Goal: Contribute content: Add original content to the website for others to see

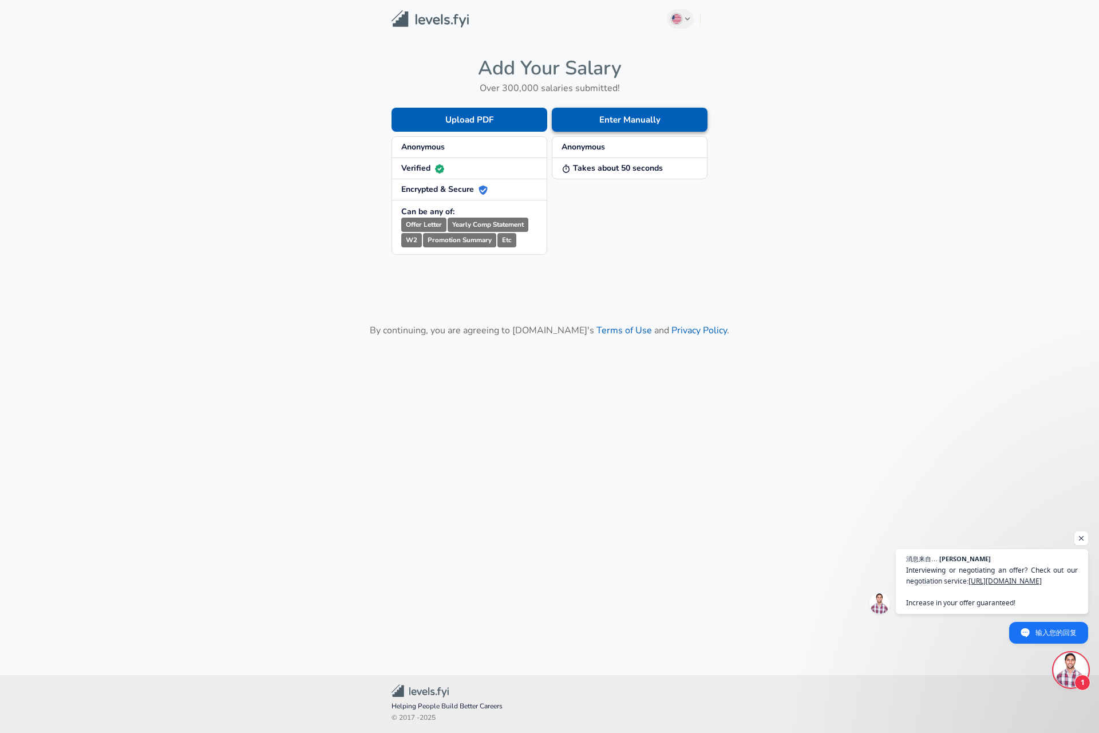
click at [671, 128] on button "Enter Manually" at bounding box center [630, 120] width 156 height 24
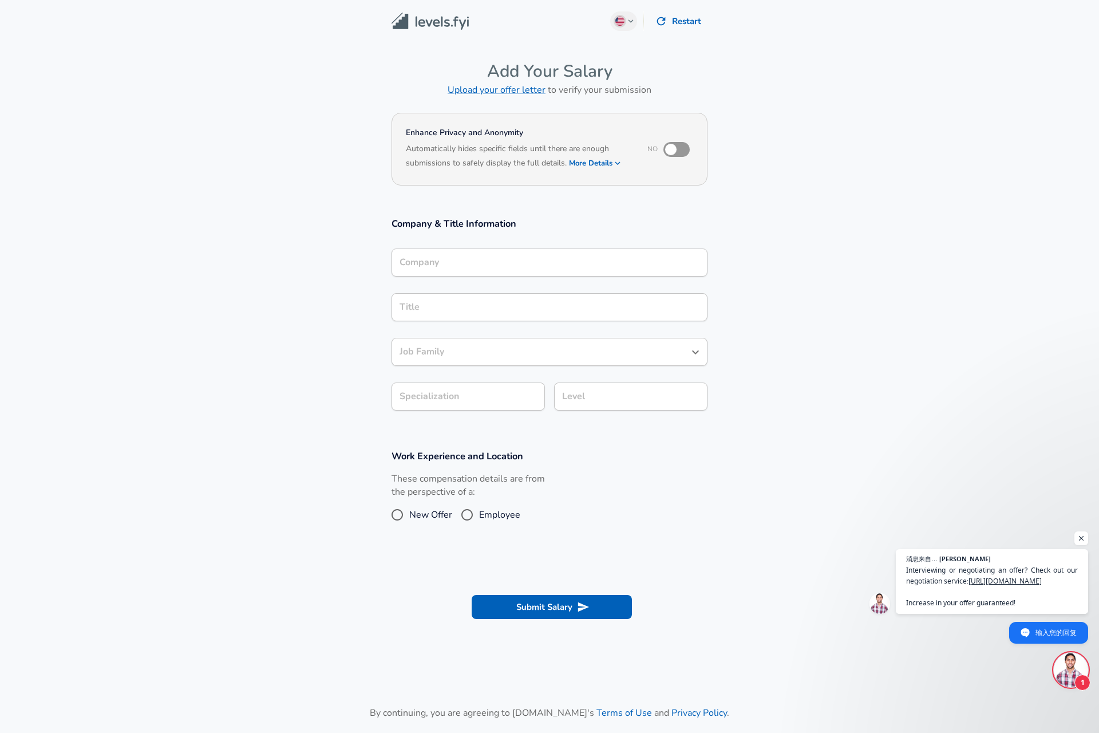
click at [521, 273] on div "Company" at bounding box center [550, 263] width 316 height 28
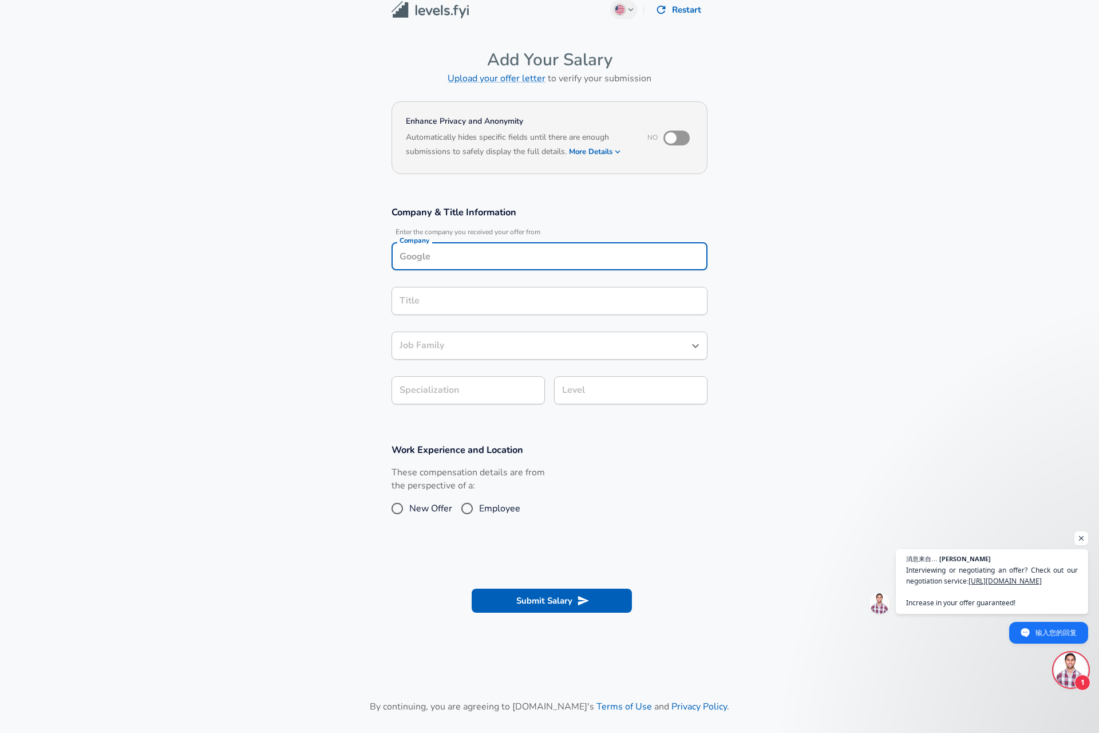
click at [534, 255] on input "Company" at bounding box center [550, 256] width 306 height 18
click at [524, 286] on li "Amazon" at bounding box center [550, 283] width 316 height 17
type input "Amazon"
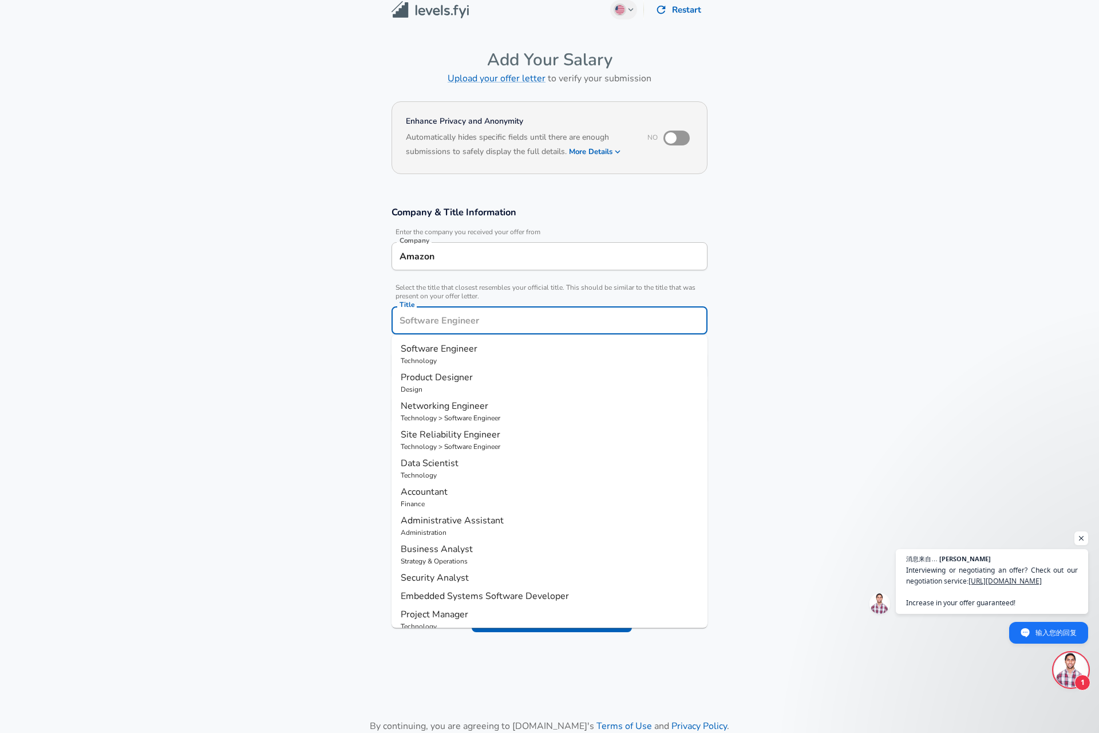
scroll to position [34, 0]
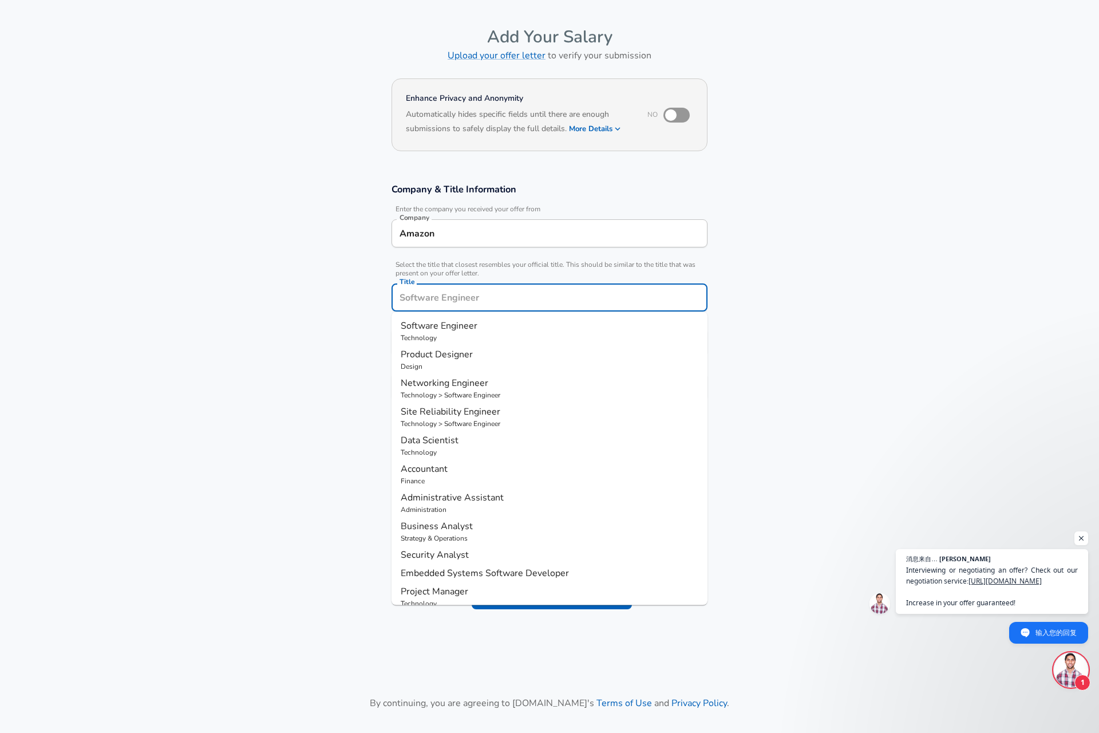
click at [517, 305] on input "Title" at bounding box center [550, 298] width 306 height 18
click at [508, 329] on p "Software Engineer" at bounding box center [550, 326] width 298 height 14
type input "Software Engineer"
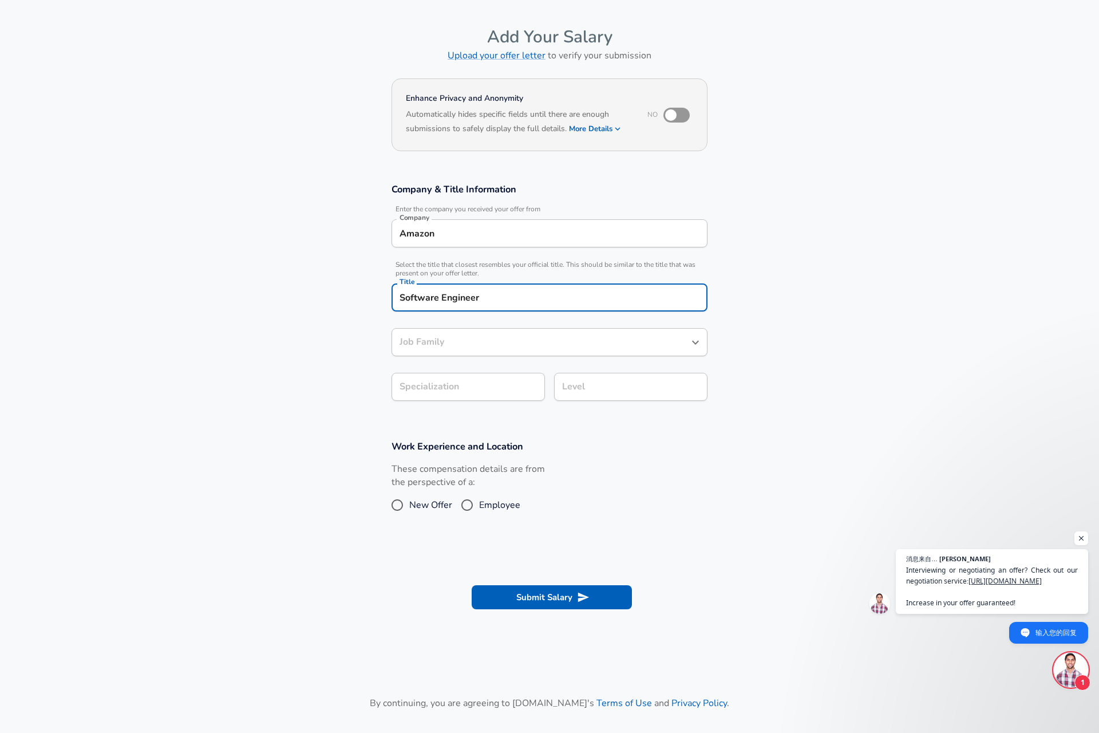
type input "Software Engineer"
click at [507, 340] on input "Software Engineer" at bounding box center [541, 342] width 289 height 18
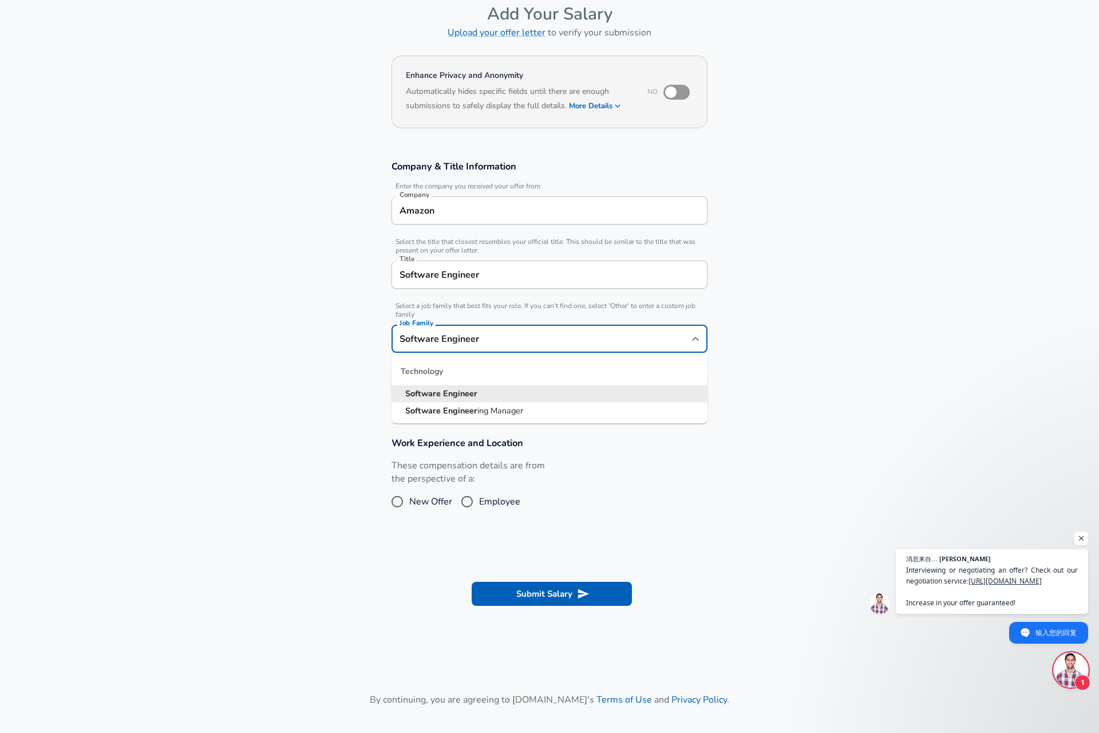
click at [501, 397] on li "Software Engineer" at bounding box center [550, 393] width 316 height 17
click at [504, 385] on body "English ([GEOGRAPHIC_DATA]) Change Restart Add Your Salary Upload your offer le…" at bounding box center [549, 309] width 1099 height 733
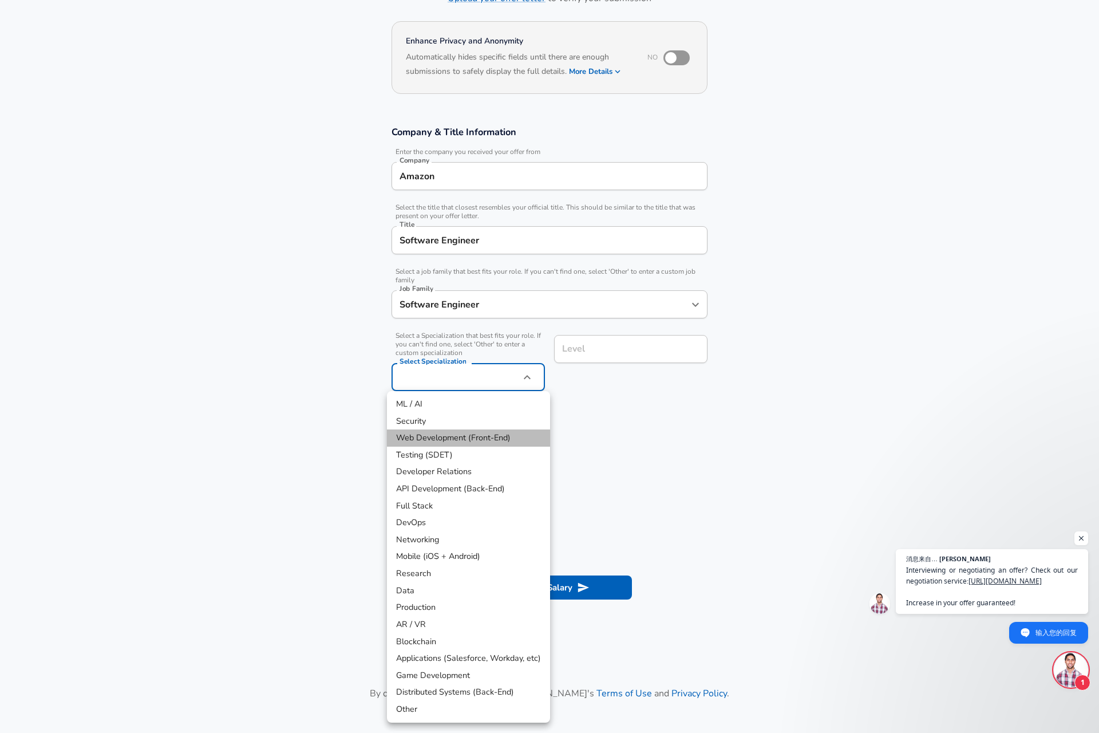
click at [483, 435] on li "Web Development (Front-End)" at bounding box center [468, 437] width 163 height 17
type input "Web Development (Front-End)"
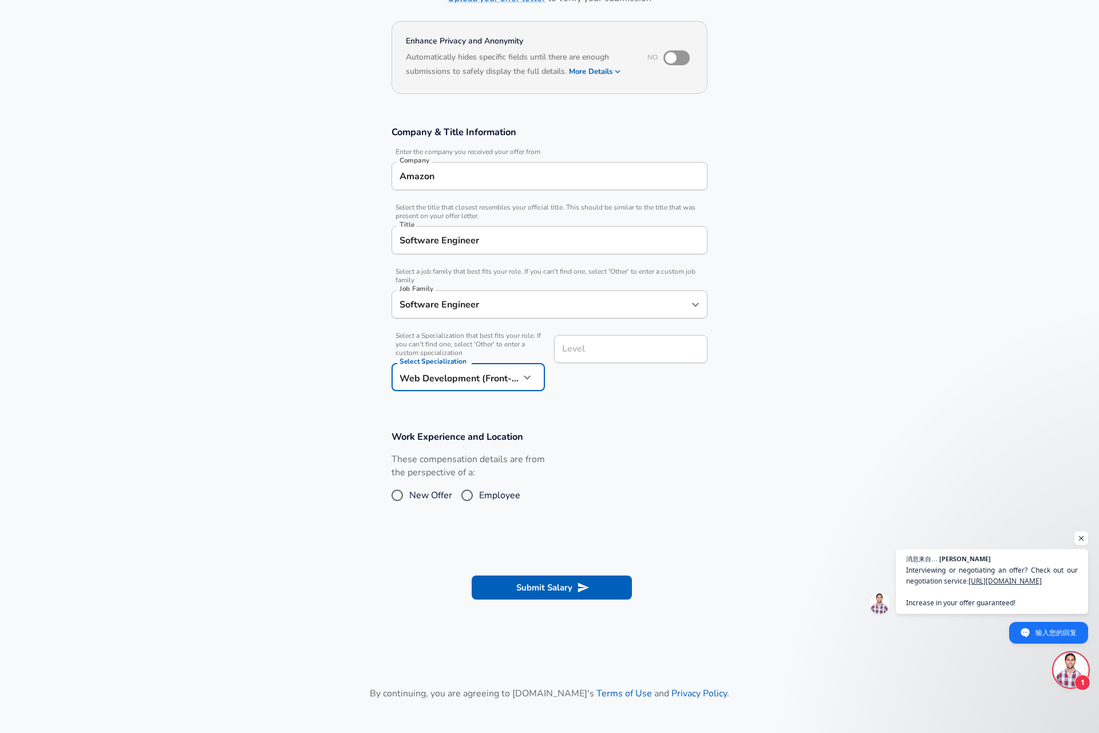
scroll to position [115, 0]
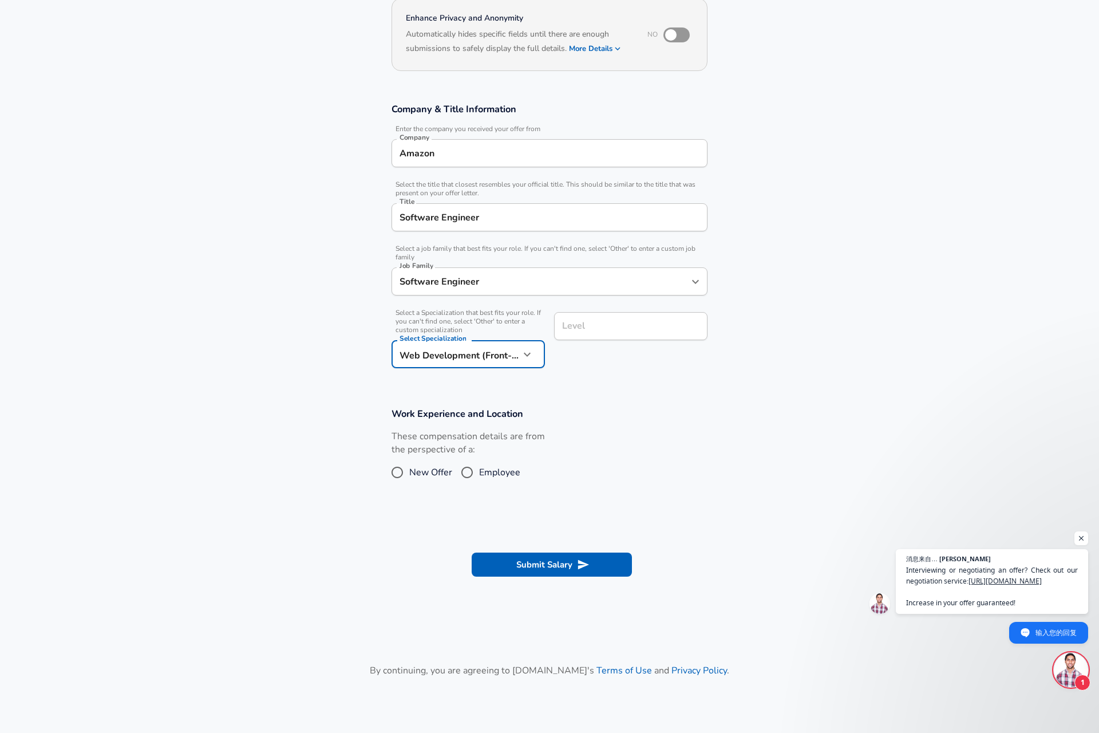
click at [621, 335] on input "Level" at bounding box center [630, 326] width 143 height 18
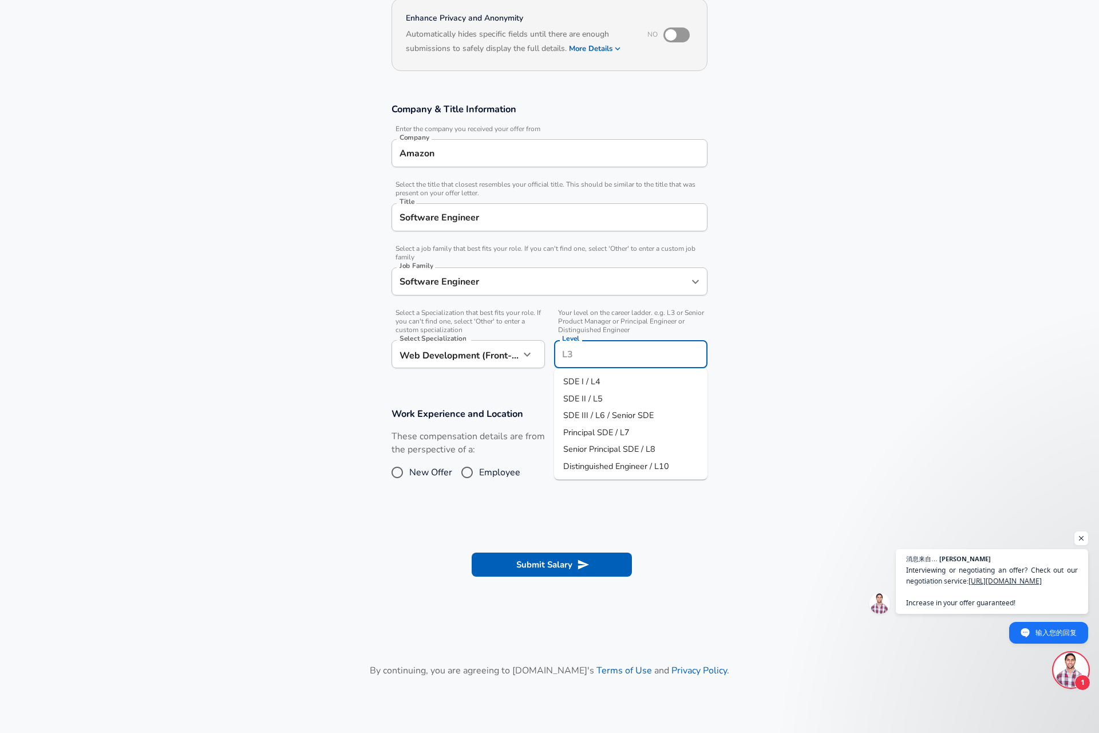
click at [616, 387] on li "SDE I / L4" at bounding box center [630, 381] width 153 height 17
type input "SDE I / L4"
click at [415, 475] on span "New Offer" at bounding box center [430, 473] width 43 height 14
click at [409, 475] on input "New Offer" at bounding box center [397, 472] width 24 height 18
radio input "true"
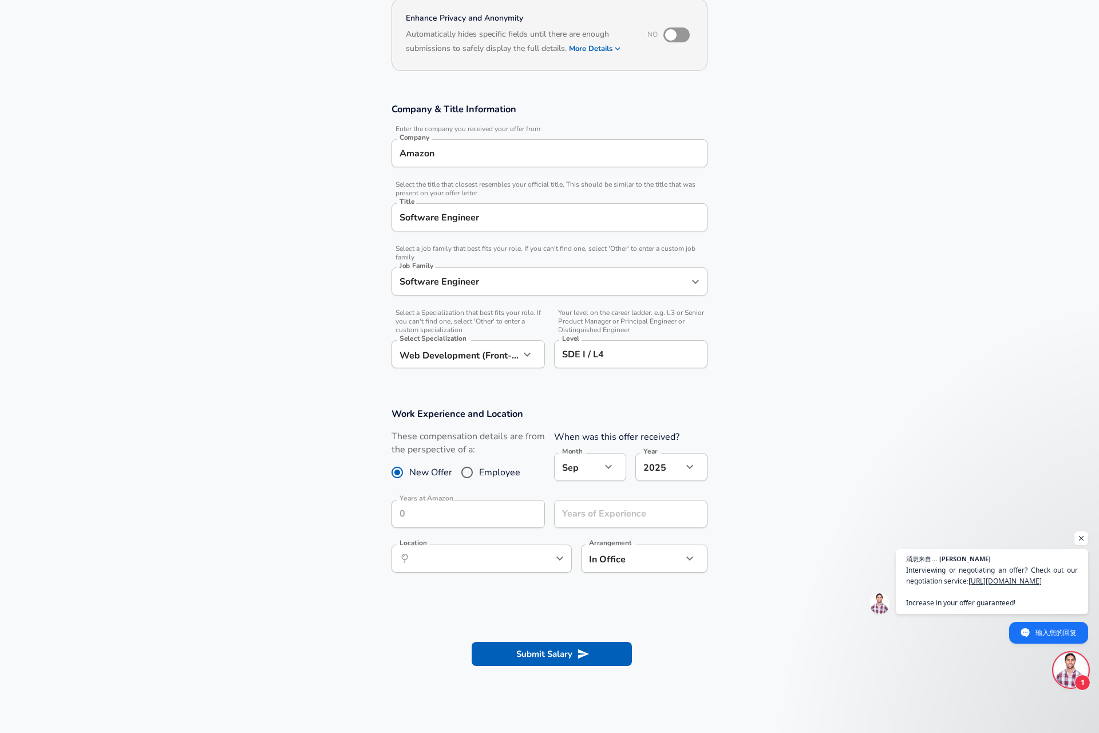
click at [597, 465] on body "English ([GEOGRAPHIC_DATA]) Change Restart Add Your Salary Upload your offer le…" at bounding box center [549, 251] width 1099 height 733
click at [655, 506] on div at bounding box center [549, 366] width 1099 height 733
click at [656, 515] on input "Years of Experience" at bounding box center [618, 514] width 128 height 28
click at [652, 514] on input "Years of Experience" at bounding box center [618, 514] width 128 height 28
click at [536, 561] on icon "help" at bounding box center [540, 558] width 11 height 11
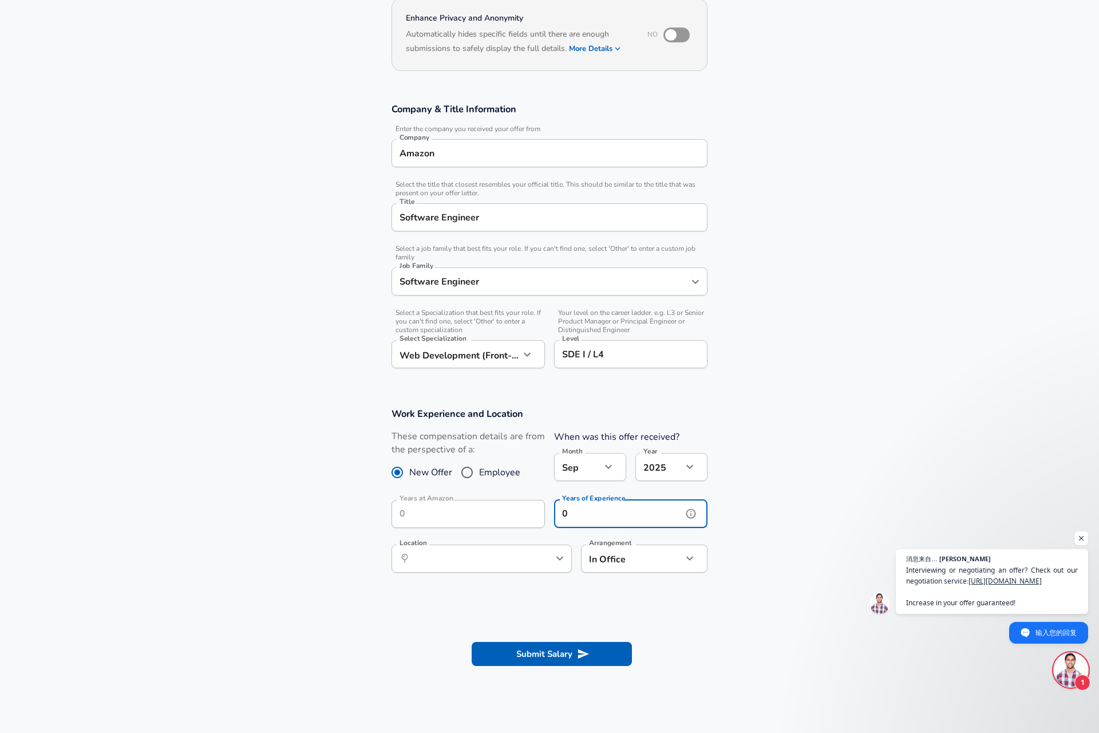
type input "0"
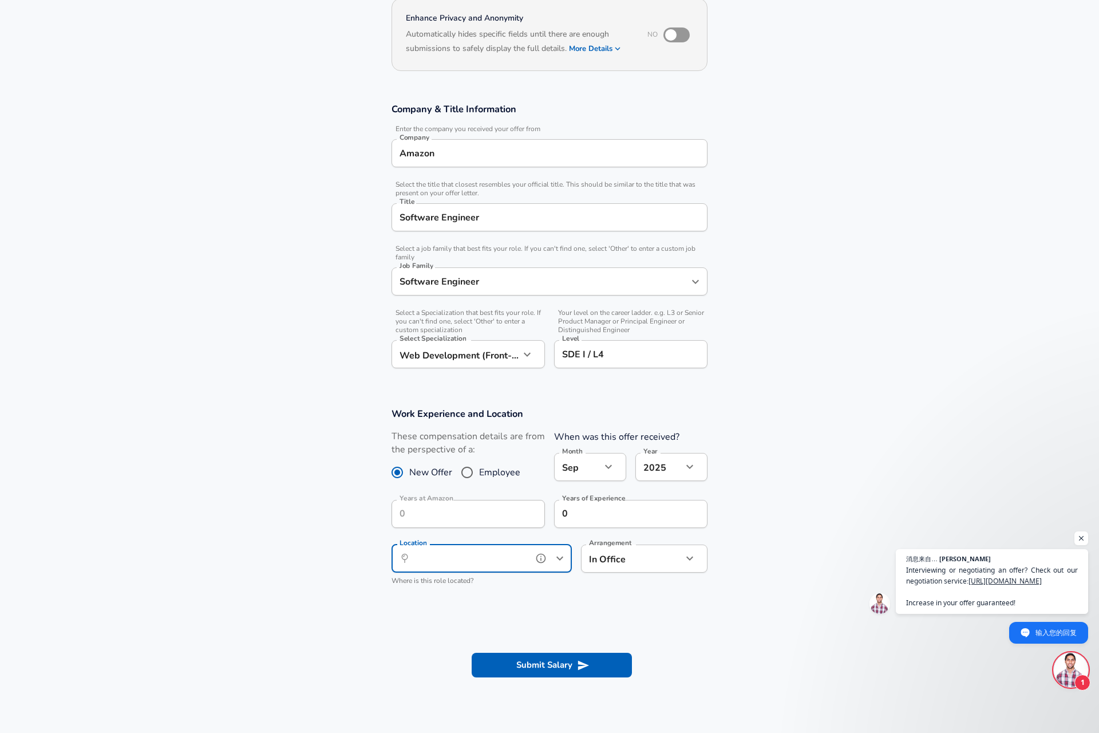
click at [557, 556] on icon "Open" at bounding box center [560, 558] width 14 height 14
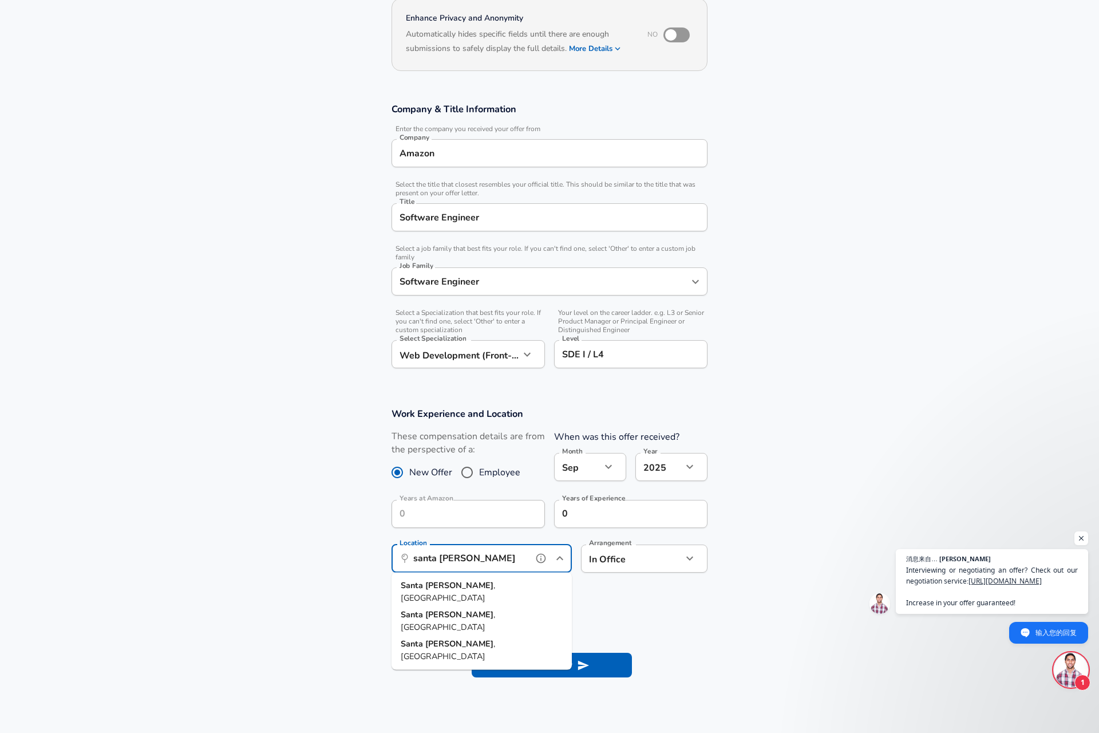
click at [490, 586] on li "[GEOGRAPHIC_DATA] , [GEOGRAPHIC_DATA]" at bounding box center [482, 591] width 180 height 29
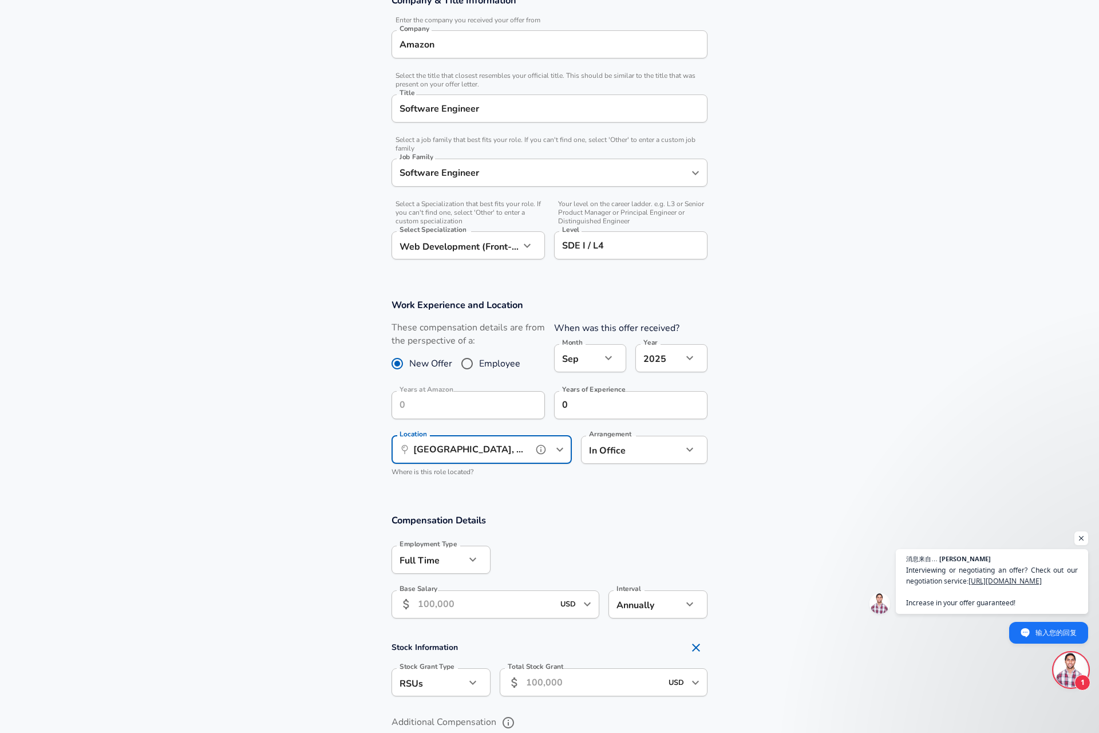
scroll to position [278, 0]
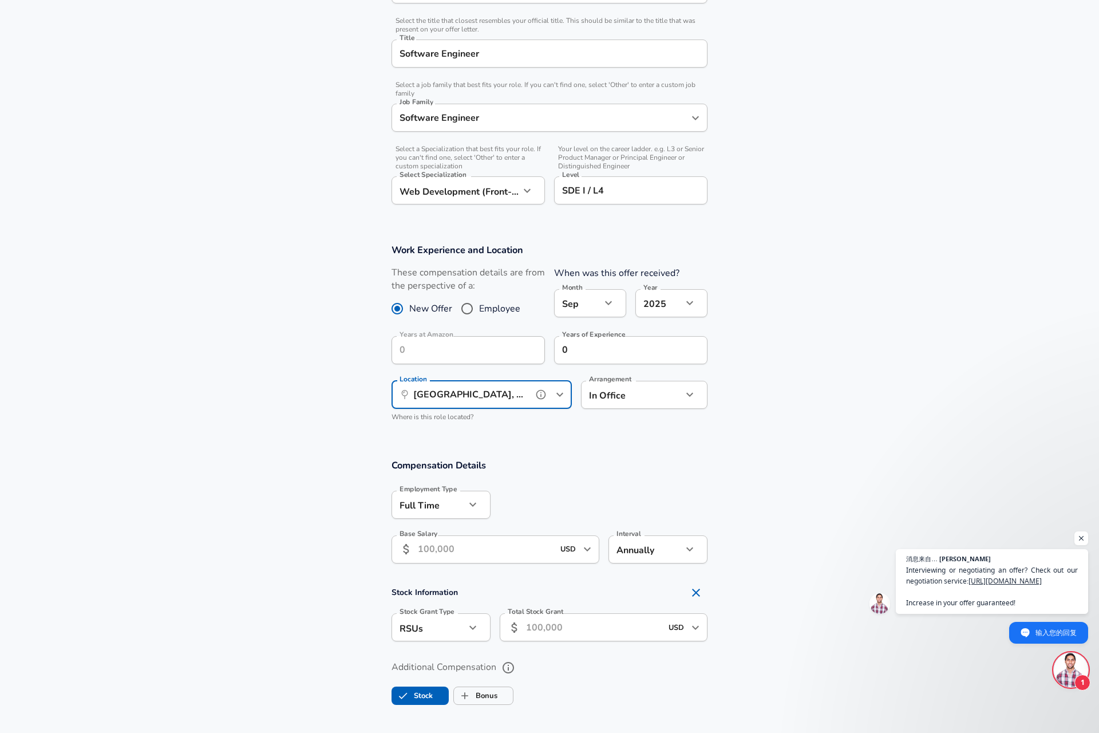
type input "[GEOGRAPHIC_DATA], [GEOGRAPHIC_DATA]"
click at [523, 550] on input "Base Salary" at bounding box center [486, 549] width 136 height 28
click at [589, 549] on icon "Open" at bounding box center [587, 549] width 7 height 4
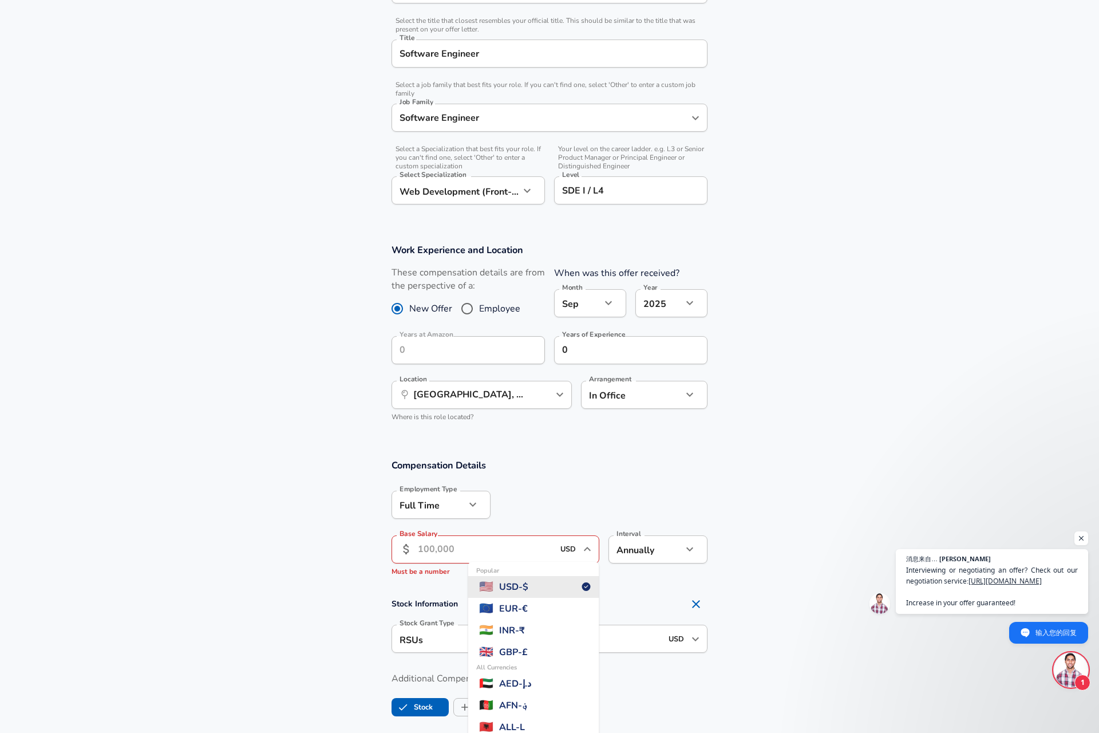
click at [567, 581] on li "Popular 🇺🇸 USD - $" at bounding box center [533, 587] width 131 height 22
click at [515, 550] on input "Base Salary" at bounding box center [486, 549] width 136 height 28
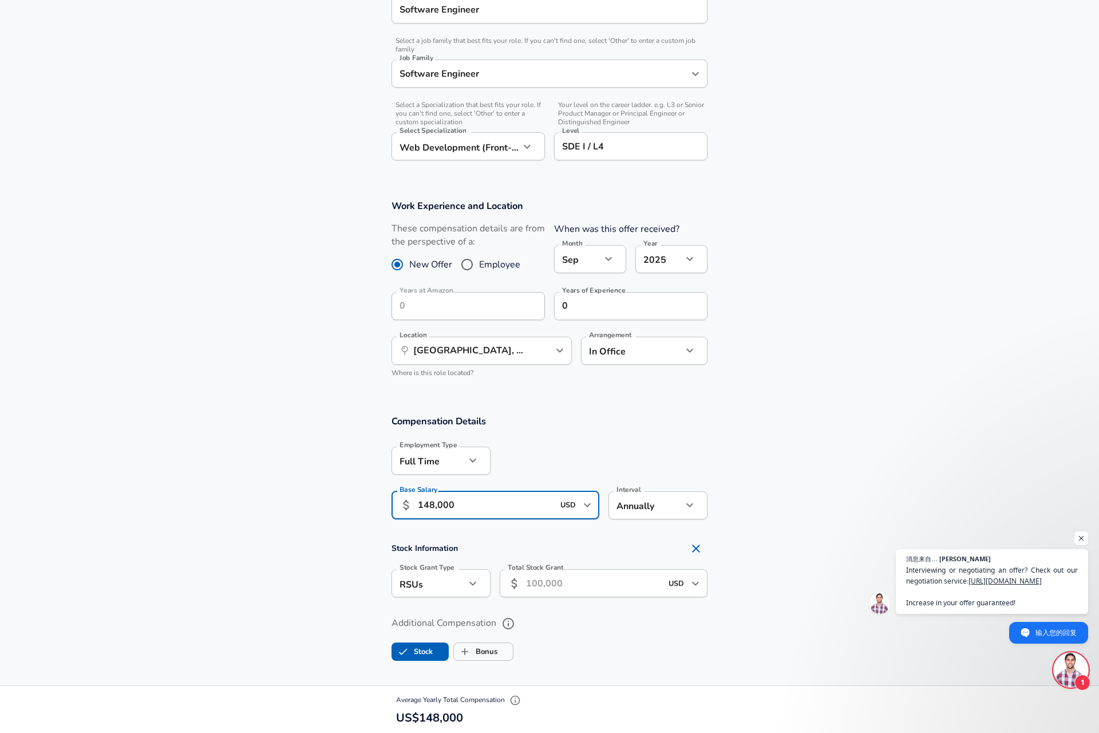
scroll to position [335, 0]
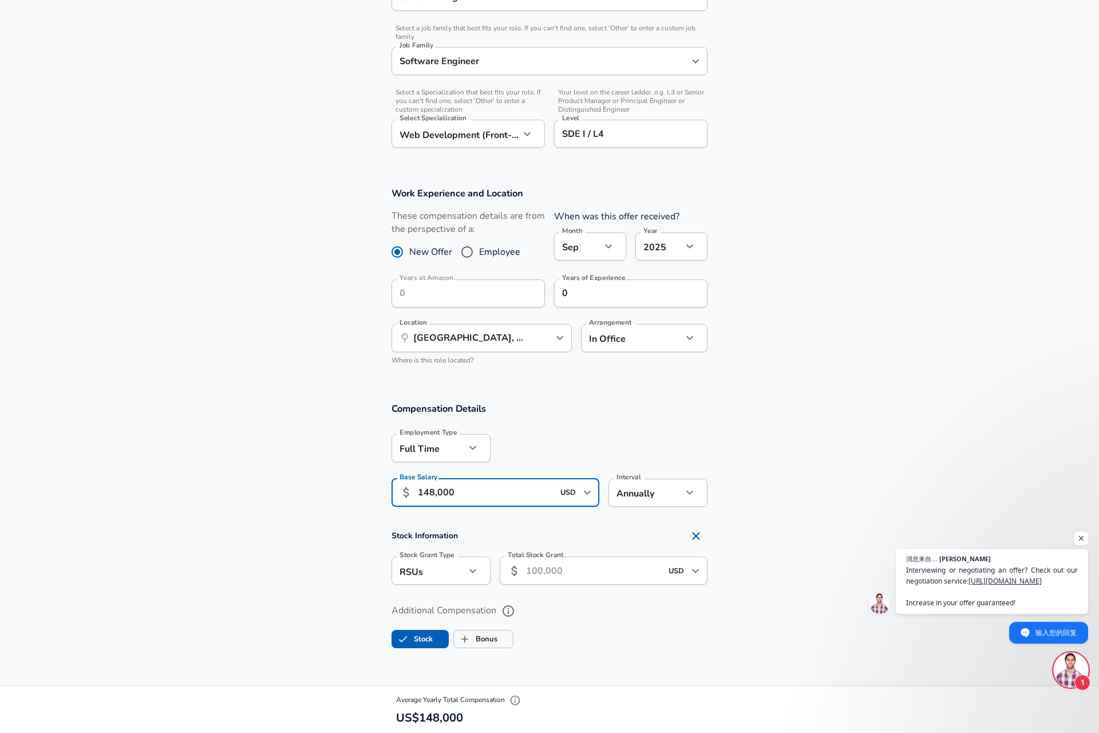
type input "148,000"
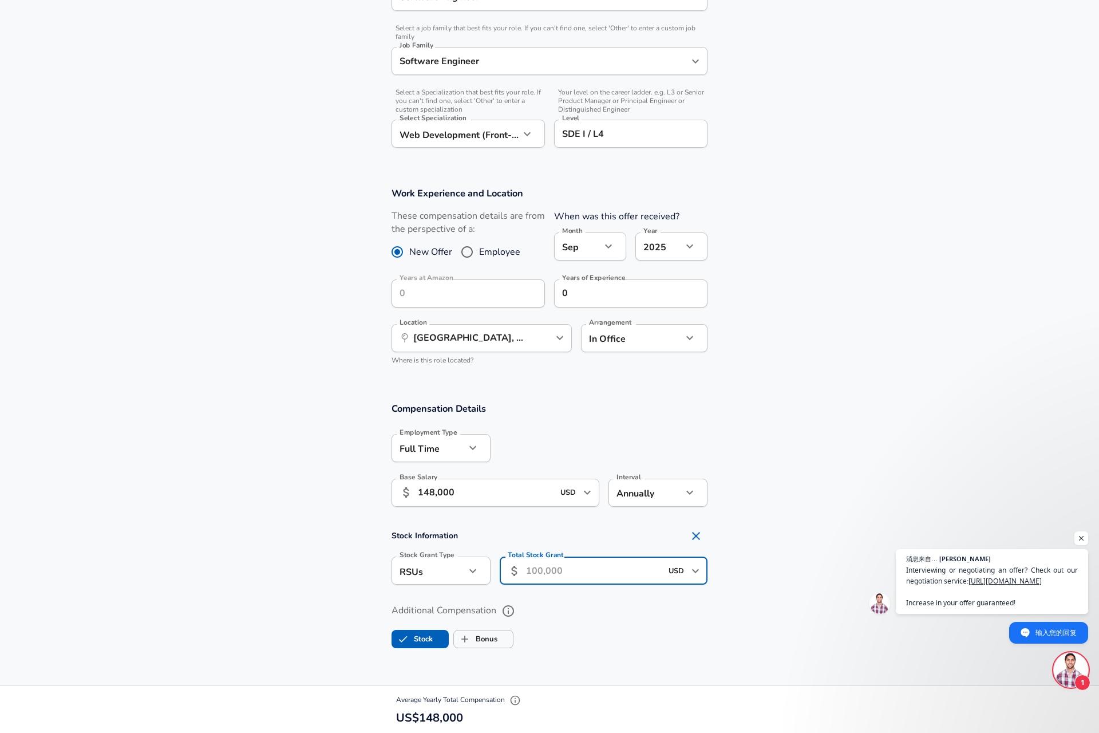
click at [579, 582] on input "Total Stock Grant" at bounding box center [594, 571] width 136 height 28
click at [590, 573] on input "Total Stock Grant" at bounding box center [594, 571] width 136 height 28
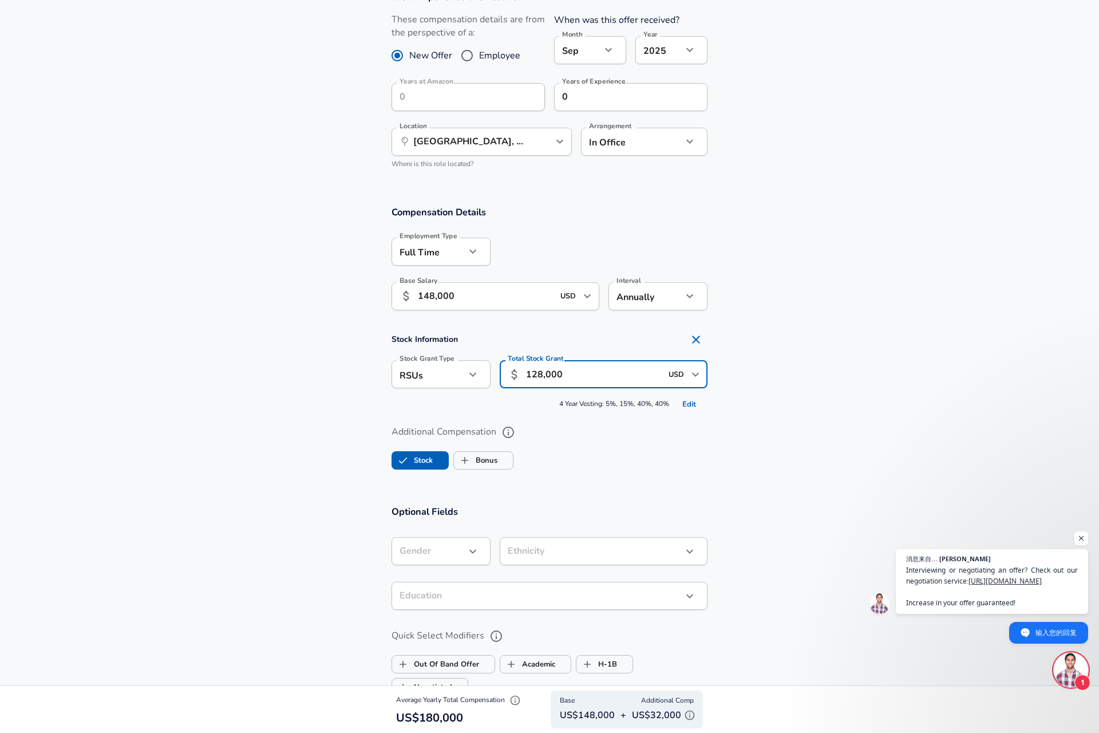
scroll to position [534, 0]
type input "128,000"
click at [475, 539] on button "button" at bounding box center [472, 548] width 19 height 19
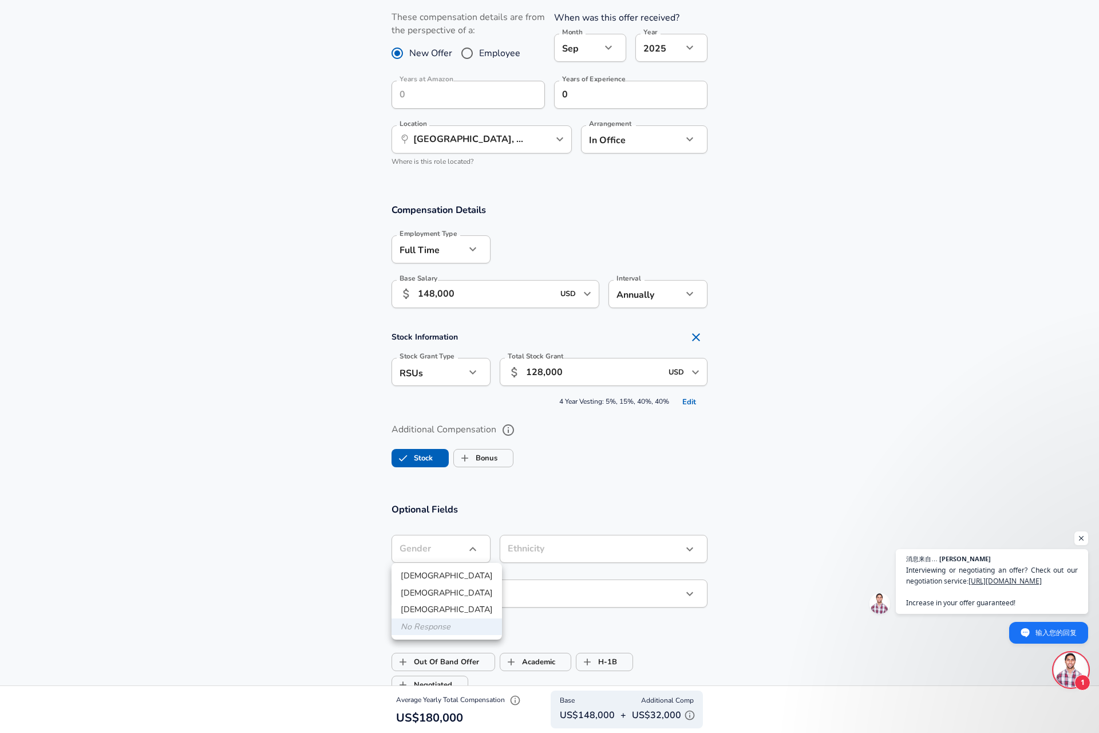
click at [450, 578] on li "[DEMOGRAPHIC_DATA]" at bounding box center [447, 575] width 111 height 17
type input "[DEMOGRAPHIC_DATA]"
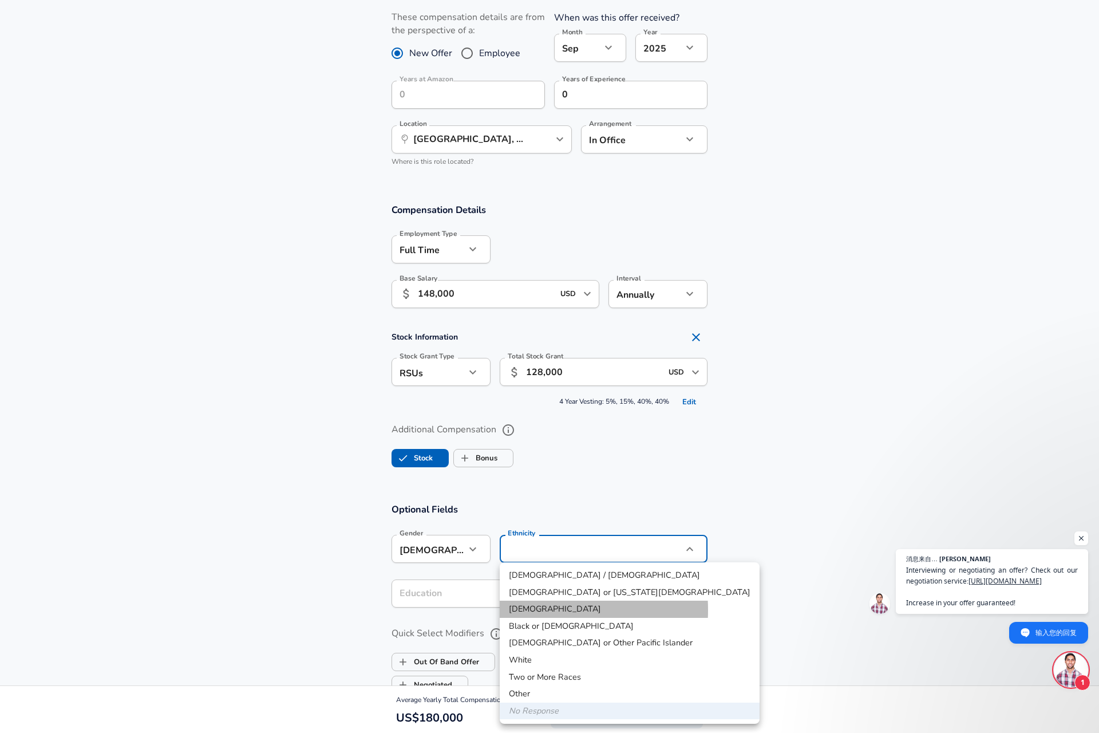
click at [539, 609] on li "[DEMOGRAPHIC_DATA]" at bounding box center [630, 609] width 260 height 17
type input "[DEMOGRAPHIC_DATA]"
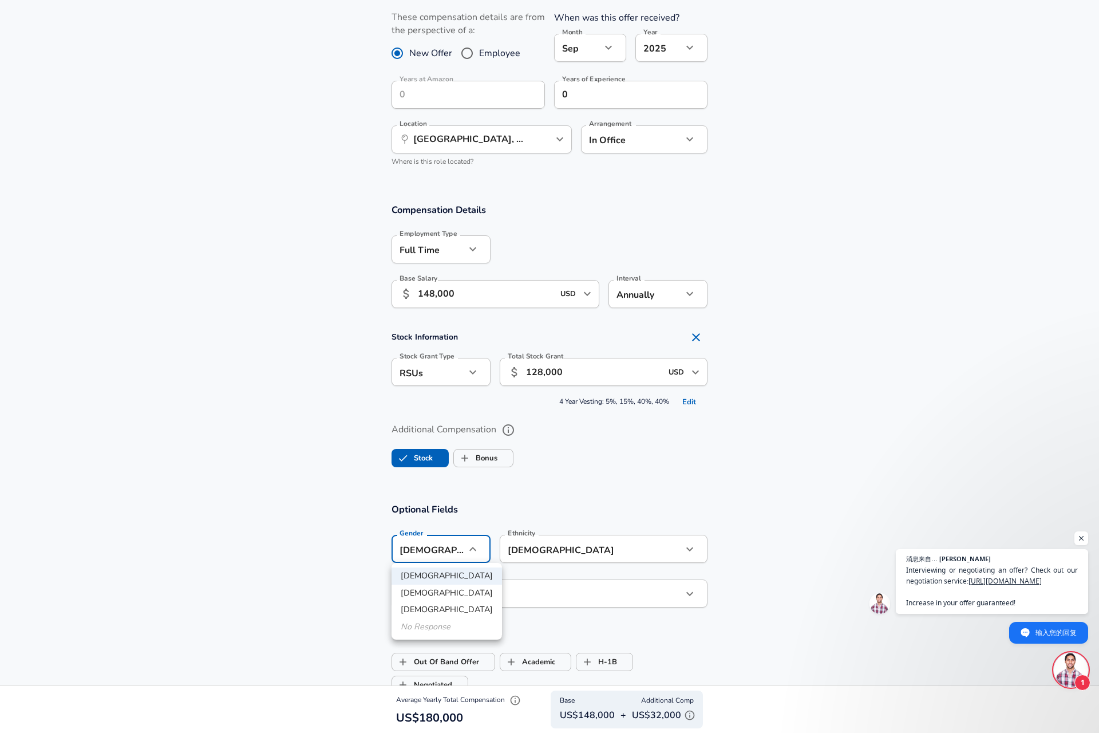
click at [453, 629] on li "No Response" at bounding box center [447, 626] width 111 height 17
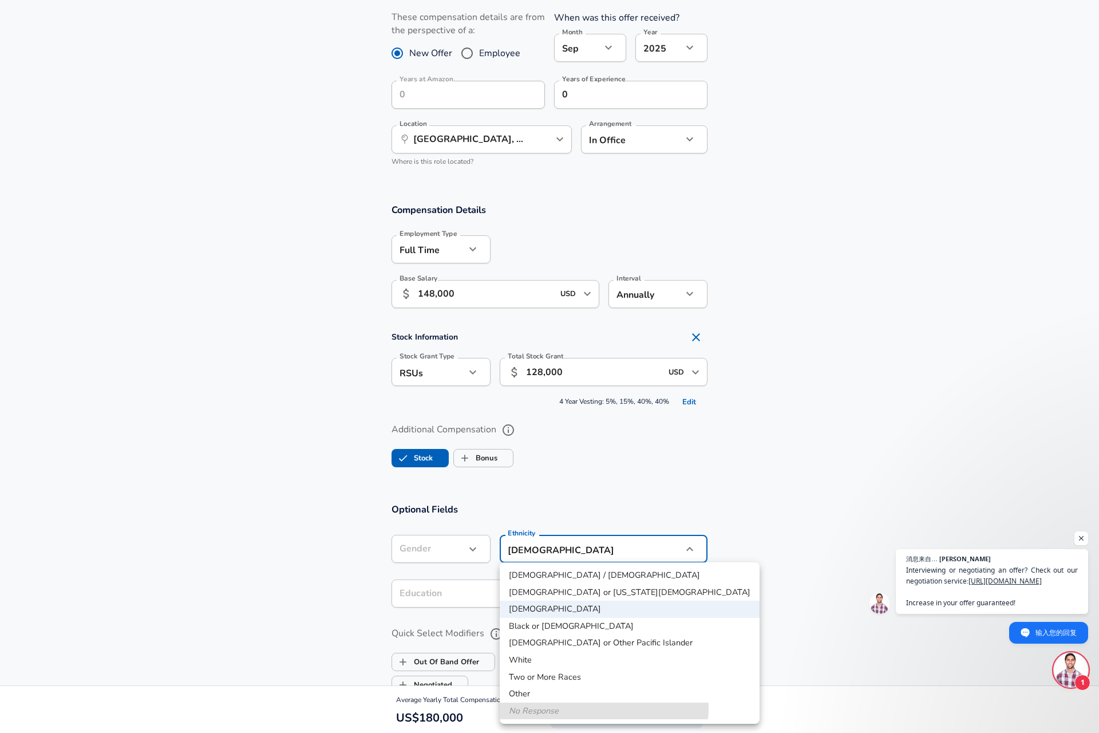
click at [532, 706] on li "No Response" at bounding box center [630, 711] width 260 height 17
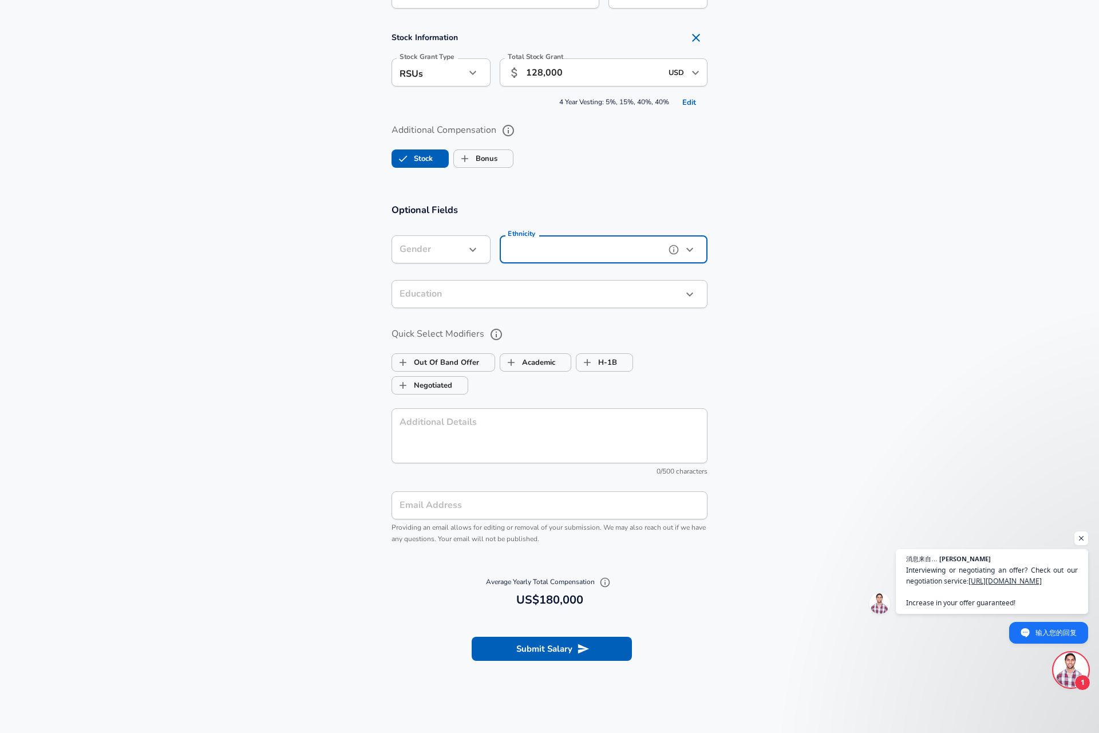
scroll to position [858, 0]
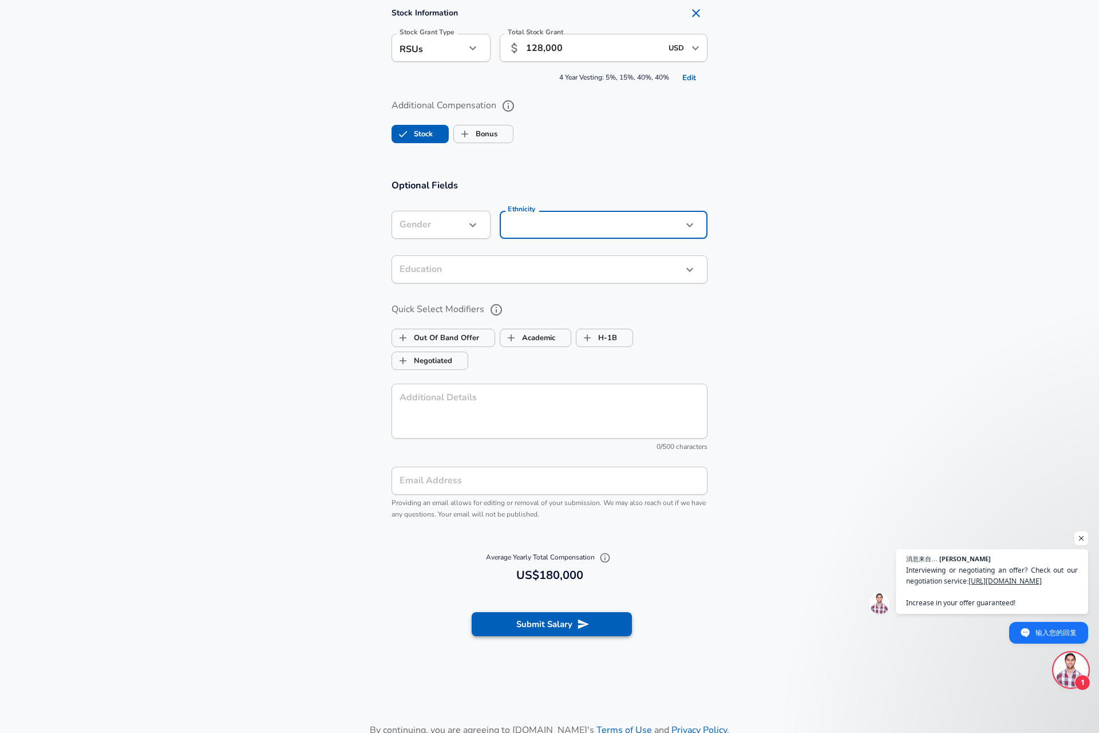
click at [587, 620] on icon "submit" at bounding box center [583, 624] width 13 height 13
